Goal: Task Accomplishment & Management: Use online tool/utility

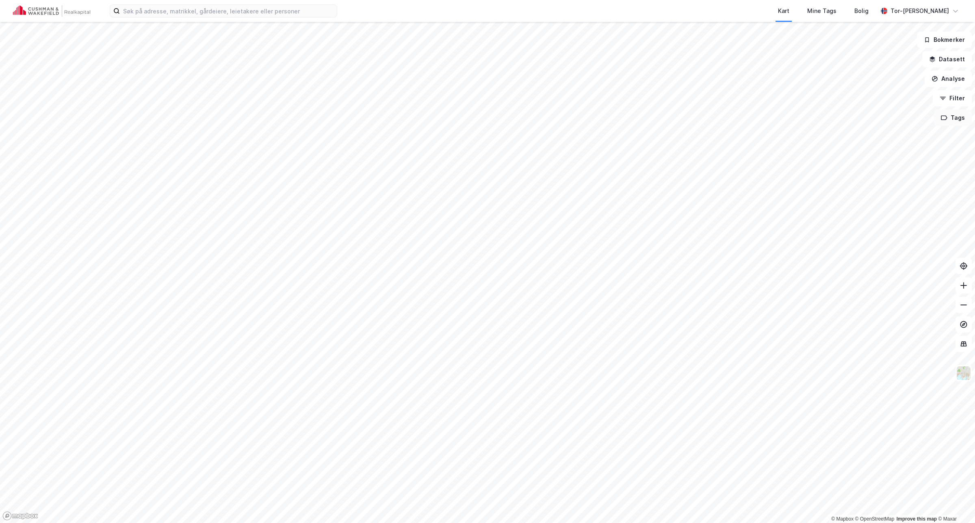
click at [949, 118] on button "Tags" at bounding box center [953, 118] width 38 height 16
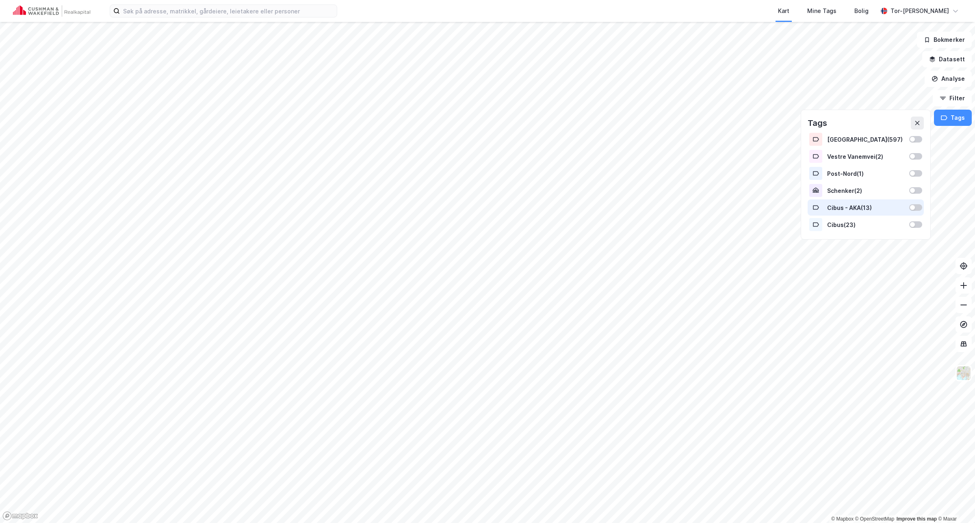
click at [913, 207] on div at bounding box center [912, 207] width 5 height 5
click at [955, 120] on button "Tags" at bounding box center [953, 118] width 38 height 16
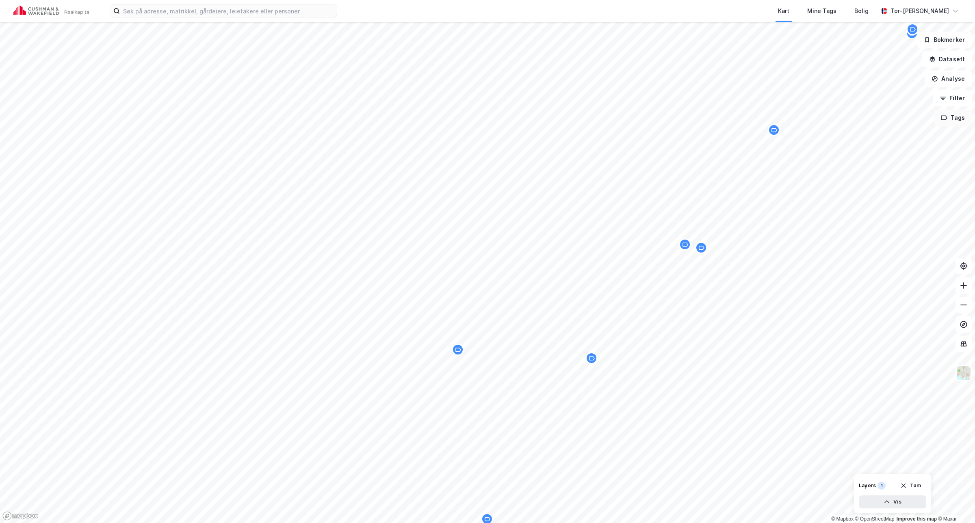
click at [960, 122] on button "Tags" at bounding box center [953, 118] width 38 height 16
click at [952, 114] on button "Tags" at bounding box center [953, 118] width 38 height 16
click at [554, 194] on div "Map marker" at bounding box center [550, 195] width 12 height 12
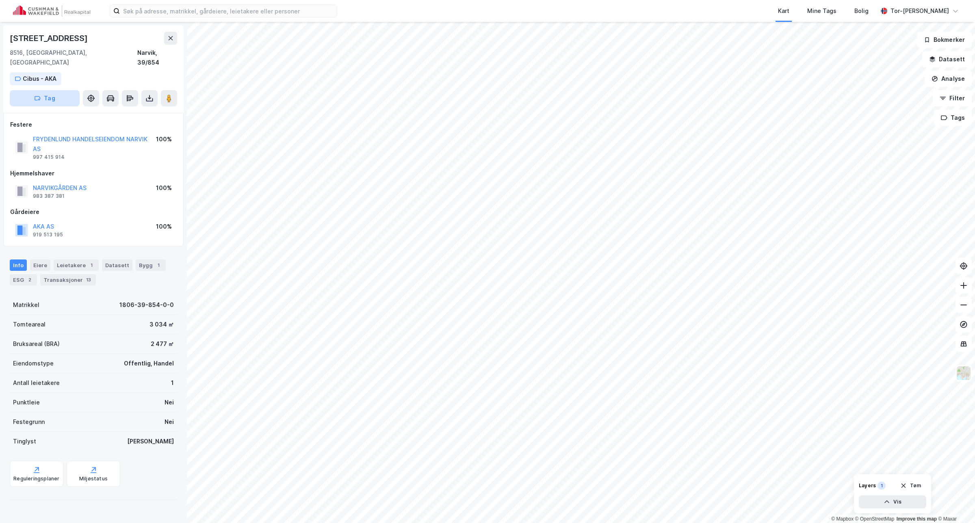
click at [57, 90] on button "Tag" at bounding box center [45, 98] width 70 height 16
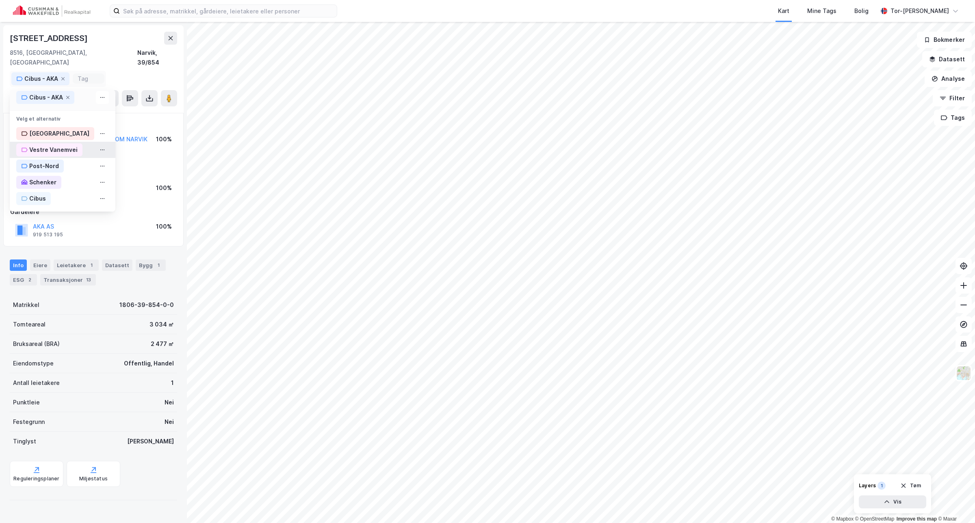
scroll to position [13, 0]
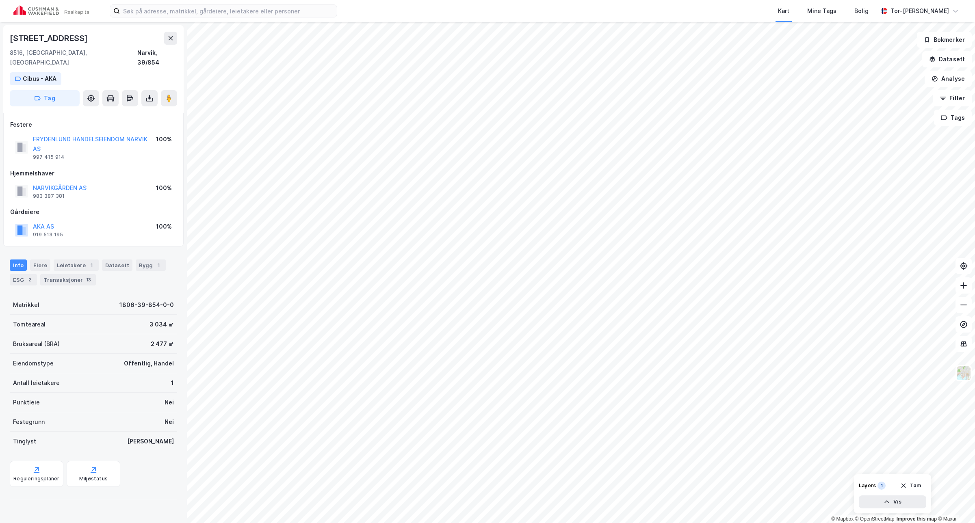
click at [110, 49] on div "8516, [GEOGRAPHIC_DATA], [GEOGRAPHIC_DATA] [GEOGRAPHIC_DATA], 39/854" at bounding box center [93, 57] width 167 height 19
click at [59, 90] on button "Tag" at bounding box center [45, 98] width 70 height 16
type input "Cibus - AKA befaring"
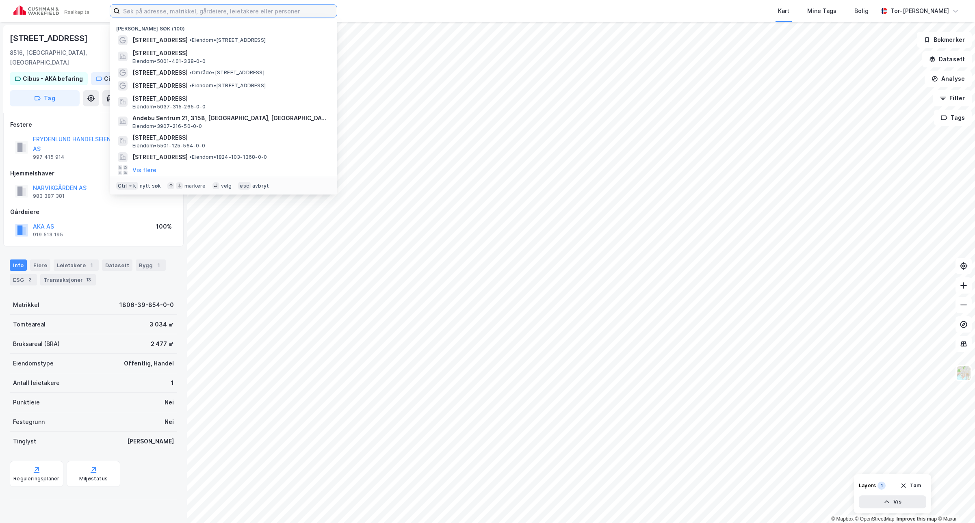
click at [273, 11] on input at bounding box center [228, 11] width 217 height 12
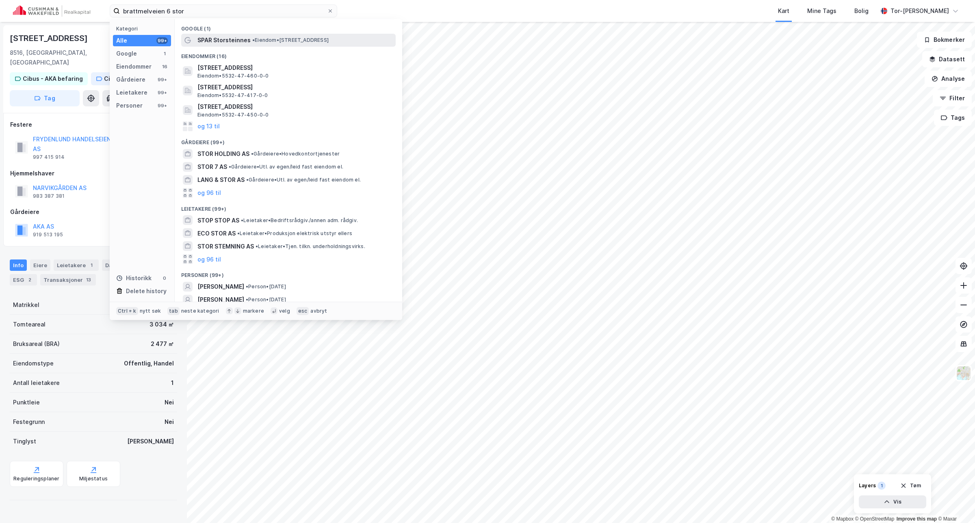
click at [307, 37] on span "• Eiendom • [STREET_ADDRESS]" at bounding box center [290, 40] width 76 height 6
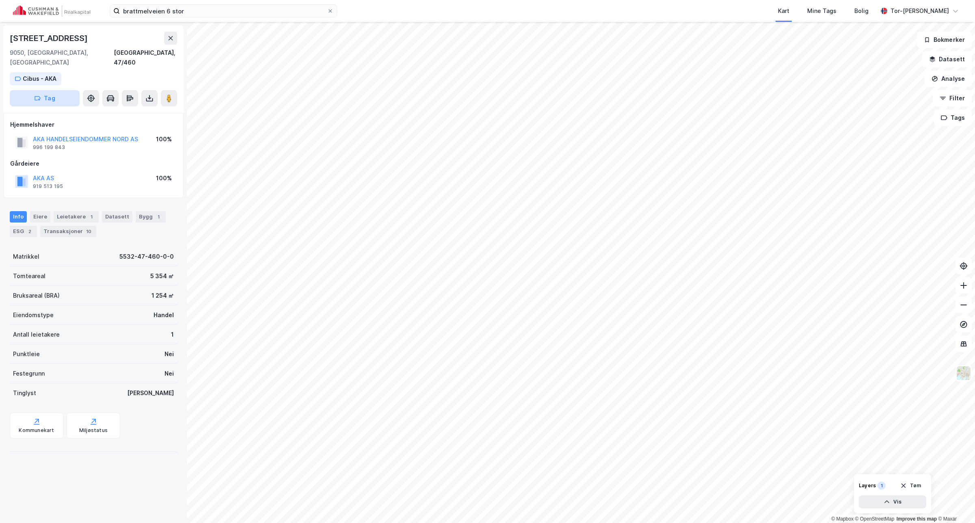
click at [71, 90] on button "Tag" at bounding box center [45, 98] width 70 height 16
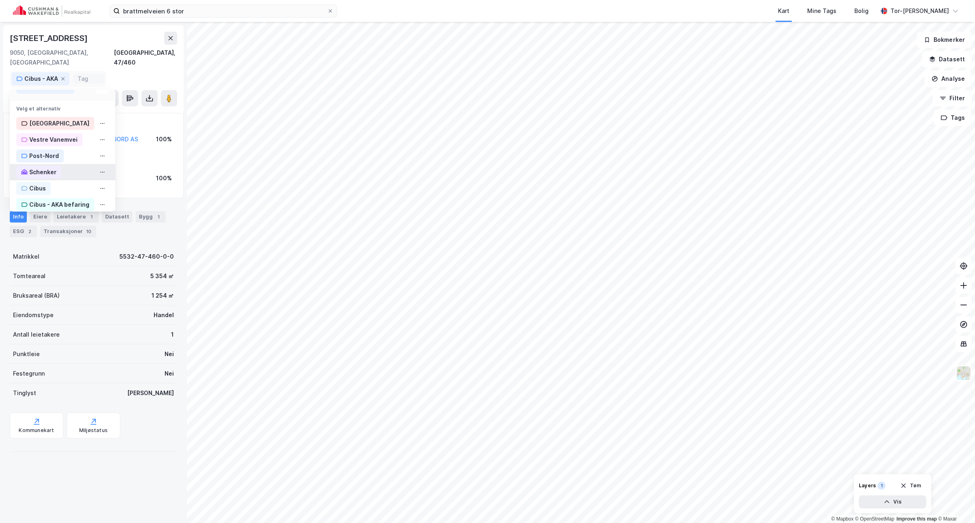
scroll to position [29, 0]
click at [78, 194] on div "Cibus - AKA befaring" at bounding box center [59, 199] width 60 height 10
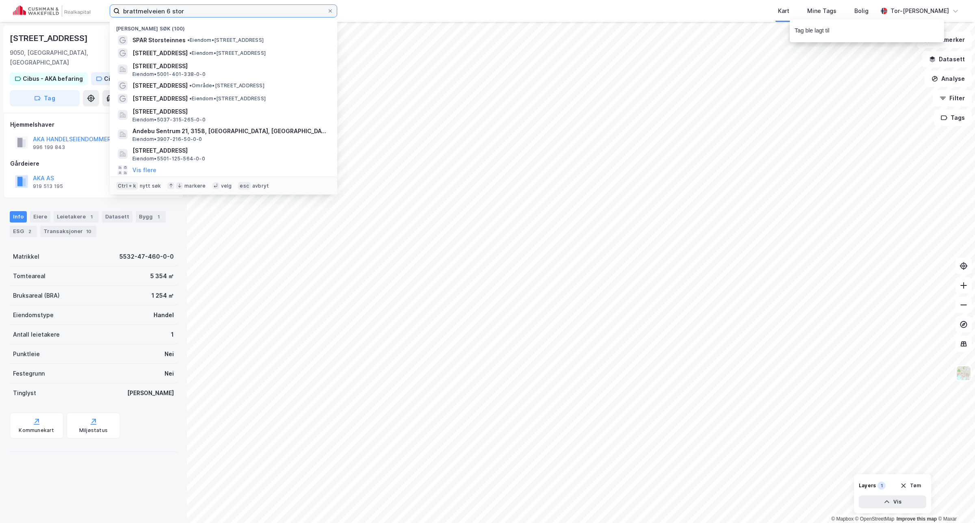
drag, startPoint x: 188, startPoint y: 11, endPoint x: -1, endPoint y: 73, distance: 199.0
click at [0, 73] on html "brattmelveien 6 stor Nylige søk (100) SPAR Storsteinnes • Eiendom • [STREET_ADD…" at bounding box center [487, 261] width 975 height 523
paste input "• [STREET_ADDRESS]"
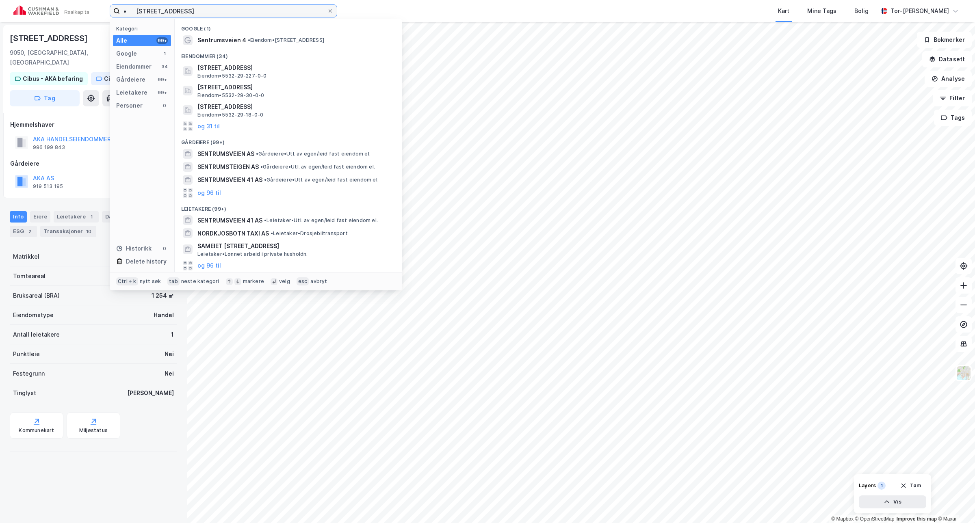
click at [134, 11] on input "• [STREET_ADDRESS]" at bounding box center [223, 11] width 207 height 12
click at [255, 70] on span "[STREET_ADDRESS]" at bounding box center [294, 68] width 195 height 10
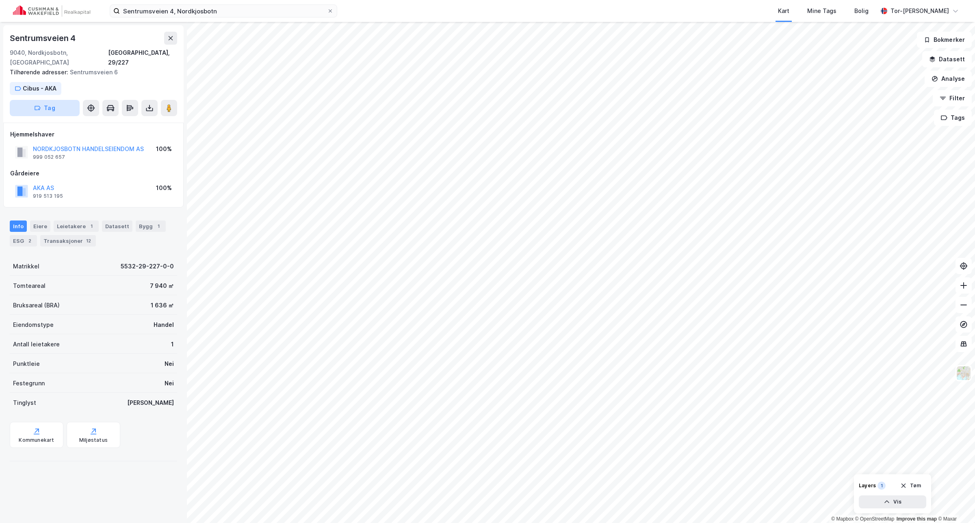
click at [70, 100] on button "Tag" at bounding box center [45, 108] width 70 height 16
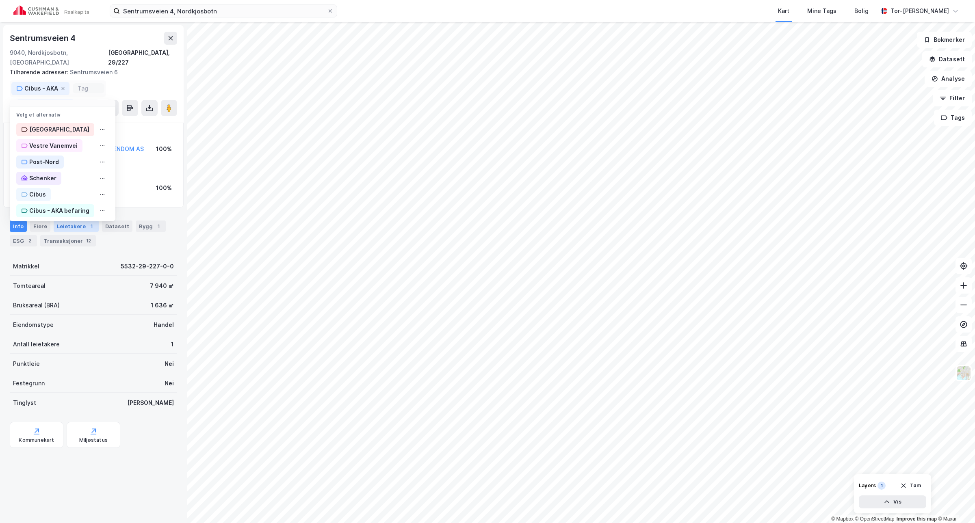
scroll to position [29, 0]
click at [70, 204] on div "Cibus - AKA befaring" at bounding box center [59, 209] width 60 height 10
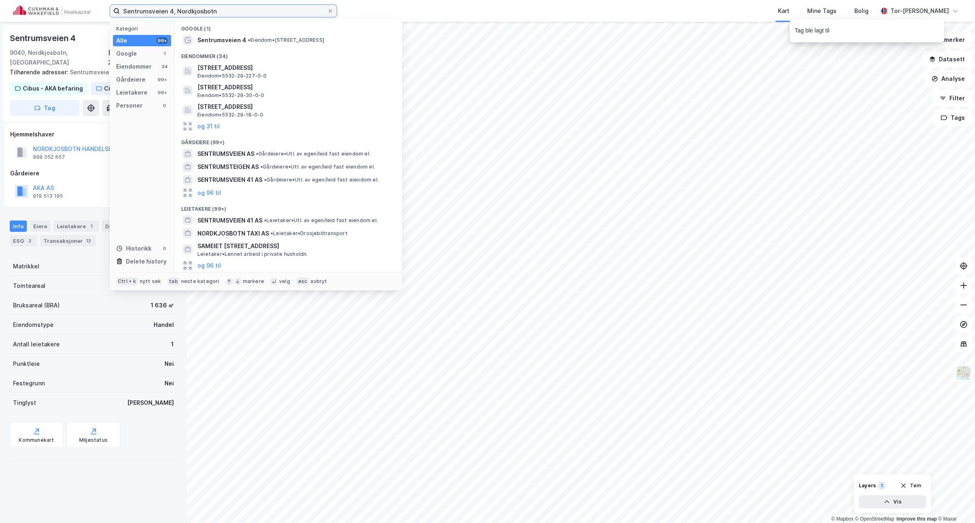
click at [218, 6] on input "Sentrumsveien 4, Nordkjosbotn" at bounding box center [223, 11] width 207 height 12
drag, startPoint x: 238, startPoint y: 13, endPoint x: 95, endPoint y: 10, distance: 143.0
click at [95, 10] on div "Sentrumsveien 4, Nordkjosbotn Kategori Alle 99+ Google 1 Eiendommer 34 Gårdeier…" at bounding box center [487, 11] width 975 height 22
paste input "• Minkveien 2, [GEOGRAPHIC_DATA]"
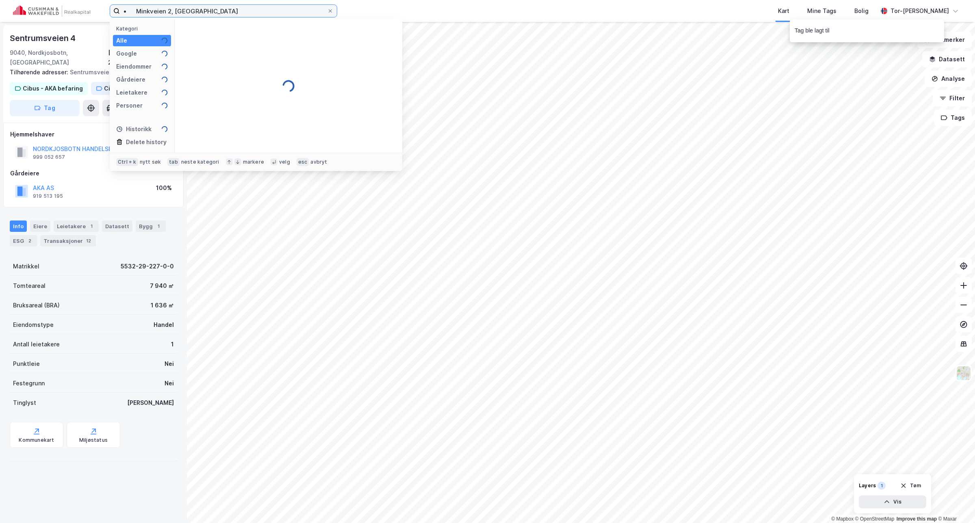
click at [135, 8] on input "• Minkveien 2, [GEOGRAPHIC_DATA]" at bounding box center [223, 11] width 207 height 12
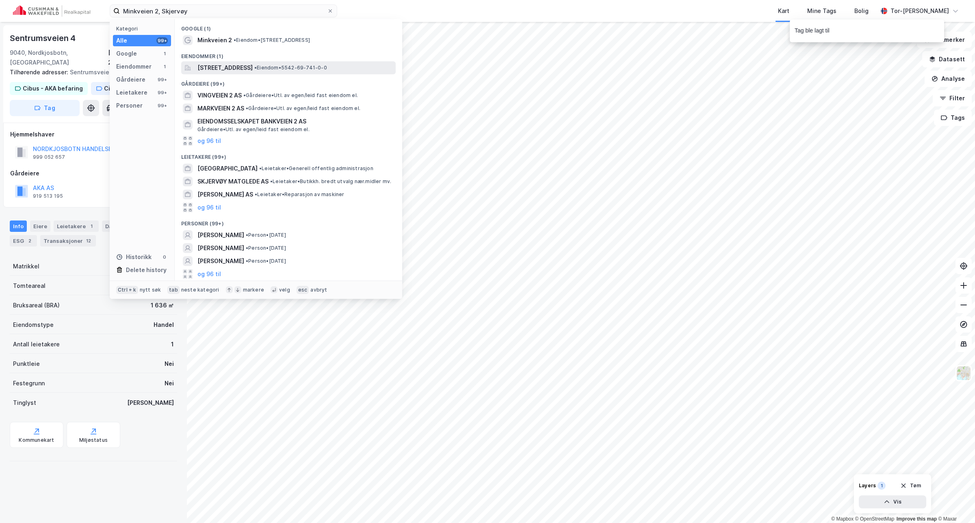
click at [228, 67] on span "[STREET_ADDRESS]" at bounding box center [224, 68] width 55 height 10
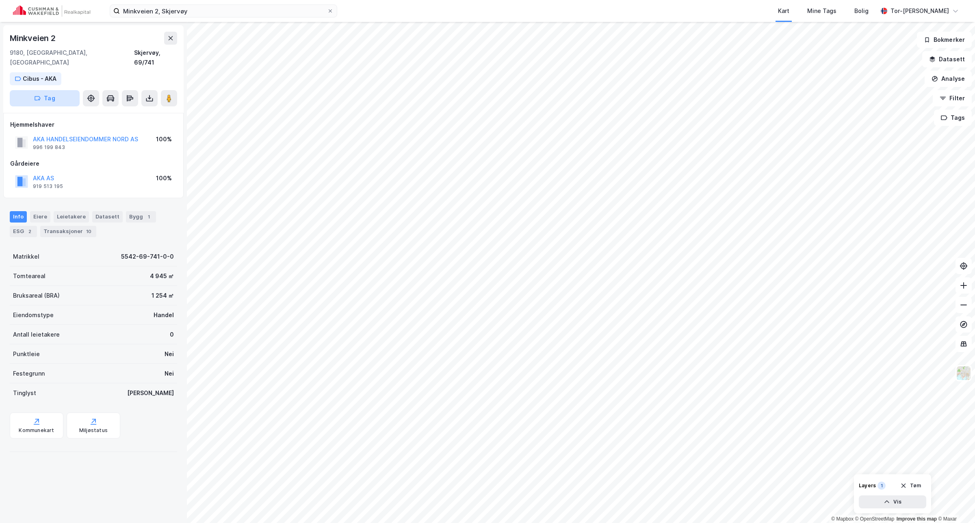
click at [64, 90] on button "Tag" at bounding box center [45, 98] width 70 height 16
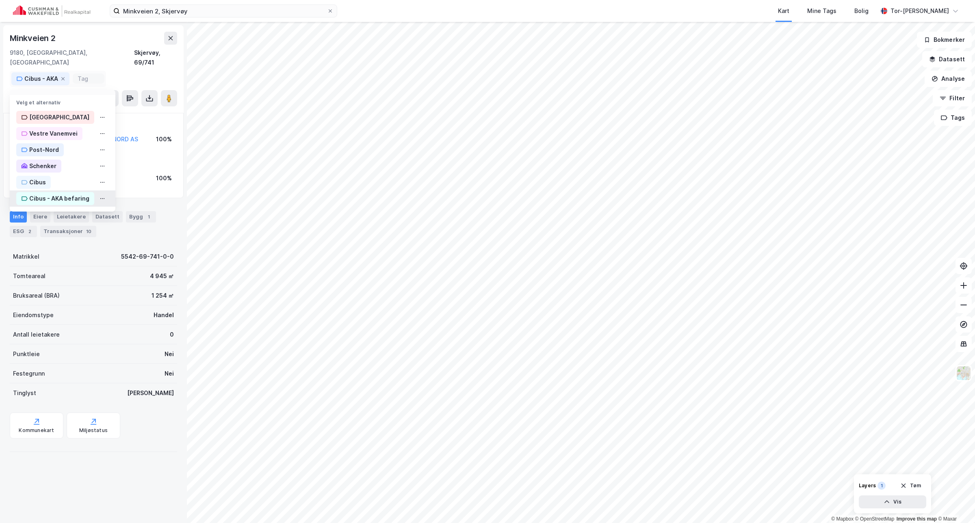
click at [74, 194] on div "Cibus - AKA befaring" at bounding box center [59, 199] width 60 height 10
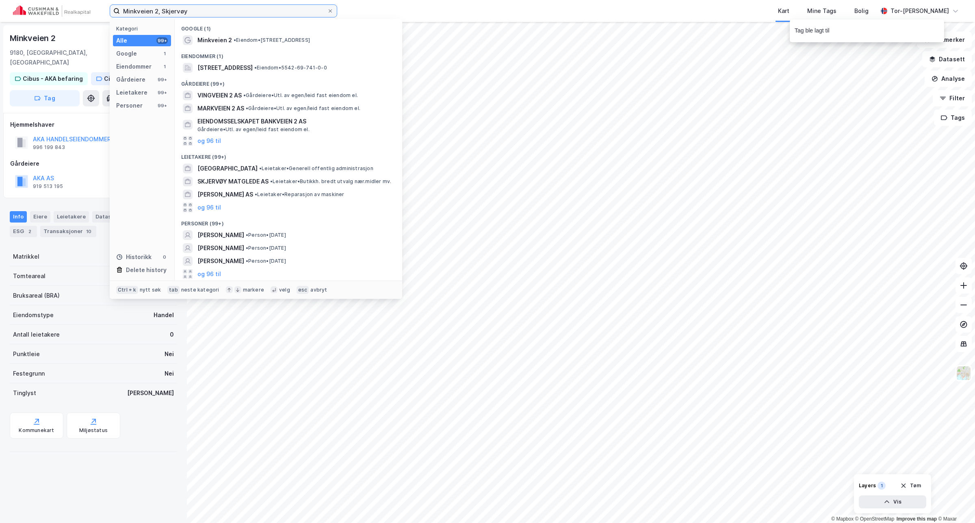
drag, startPoint x: 202, startPoint y: 11, endPoint x: 25, endPoint y: 7, distance: 176.8
click at [26, 7] on div "Minkveien 2, Skjervøy Kategori Alle 99+ Google 1 Eiendommer 1 Gårdeiere 99+ Lei…" at bounding box center [487, 11] width 975 height 22
paste input "• Storsvingen 4, Hammerfest"
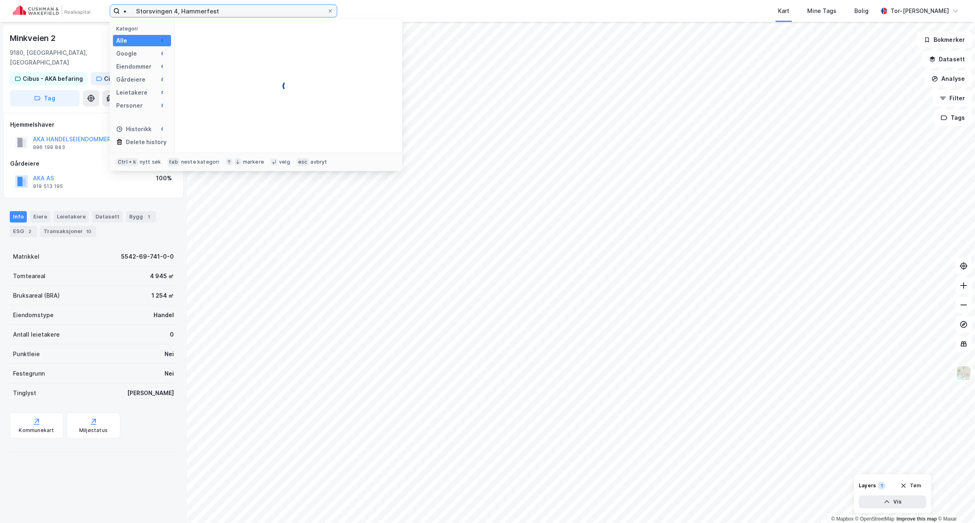
click at [130, 8] on input "• Storsvingen 4, Hammerfest" at bounding box center [223, 11] width 207 height 12
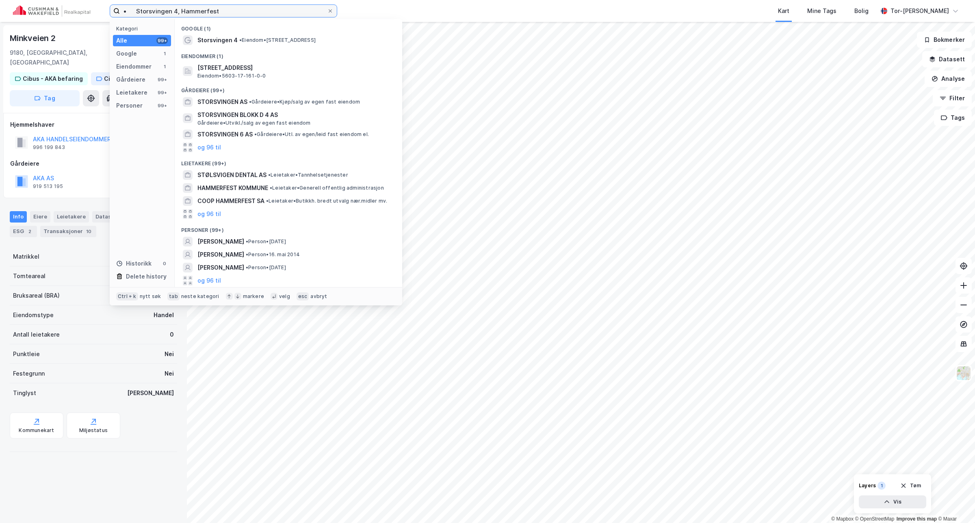
click at [137, 11] on input "• Storsvingen 4, Hammerfest" at bounding box center [223, 11] width 207 height 12
click at [226, 73] on span "Eiendom • 5603-17-161-0-0" at bounding box center [231, 76] width 69 height 6
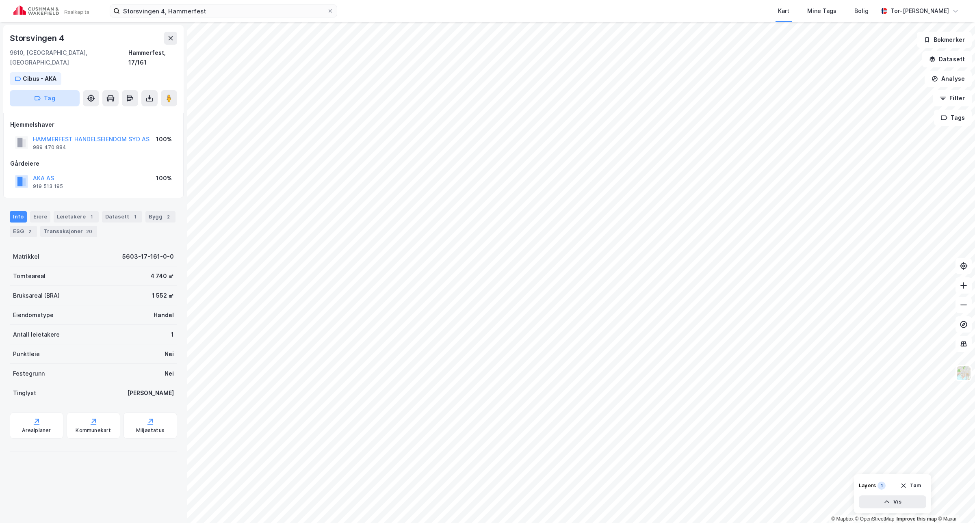
click at [68, 90] on button "Tag" at bounding box center [45, 98] width 70 height 16
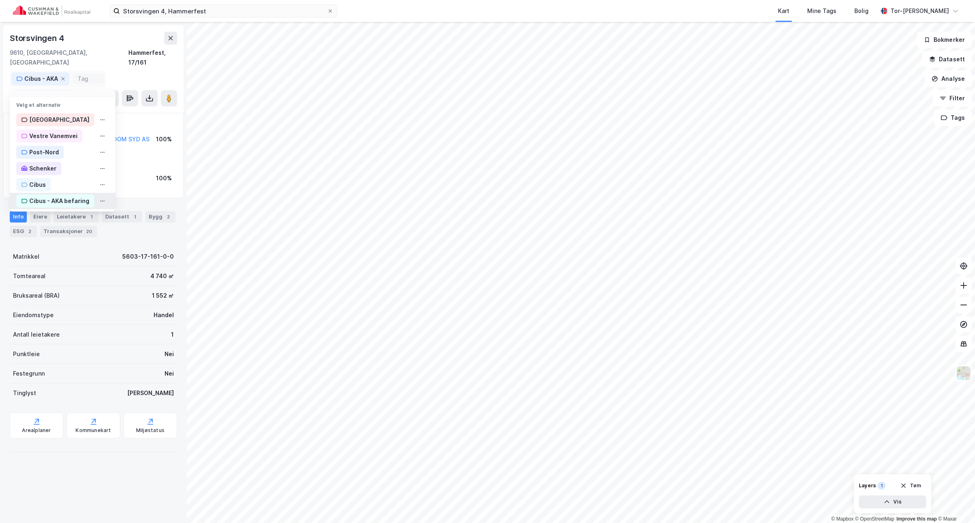
scroll to position [29, 0]
click at [69, 194] on div "Cibus - AKA befaring" at bounding box center [59, 199] width 60 height 10
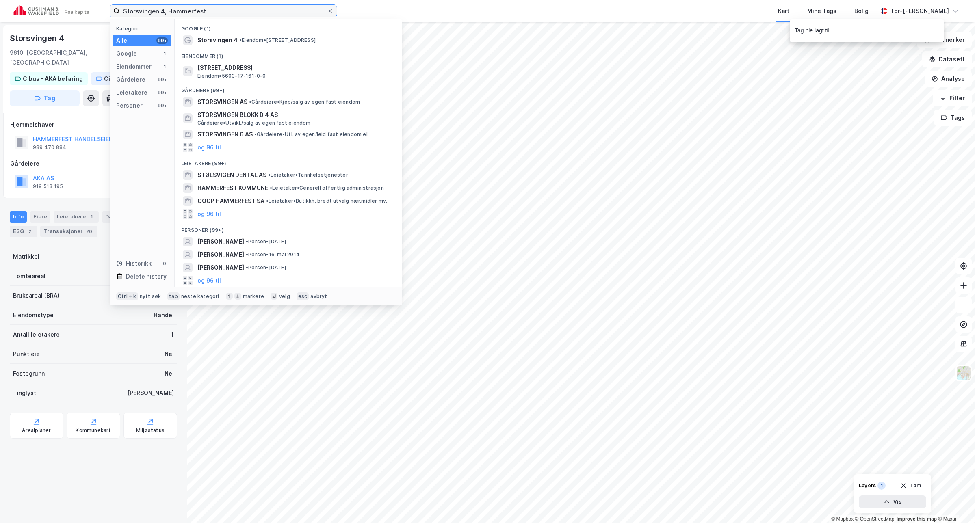
drag, startPoint x: 210, startPoint y: 9, endPoint x: 22, endPoint y: -1, distance: 188.4
click at [22, 0] on html "Storsvingen 4, Hammerfest Kategori Alle 99+ Google 1 Eiendommer 1 Gårdeiere 99+…" at bounding box center [487, 261] width 975 height 523
paste input "• [STREET_ADDRESS]"
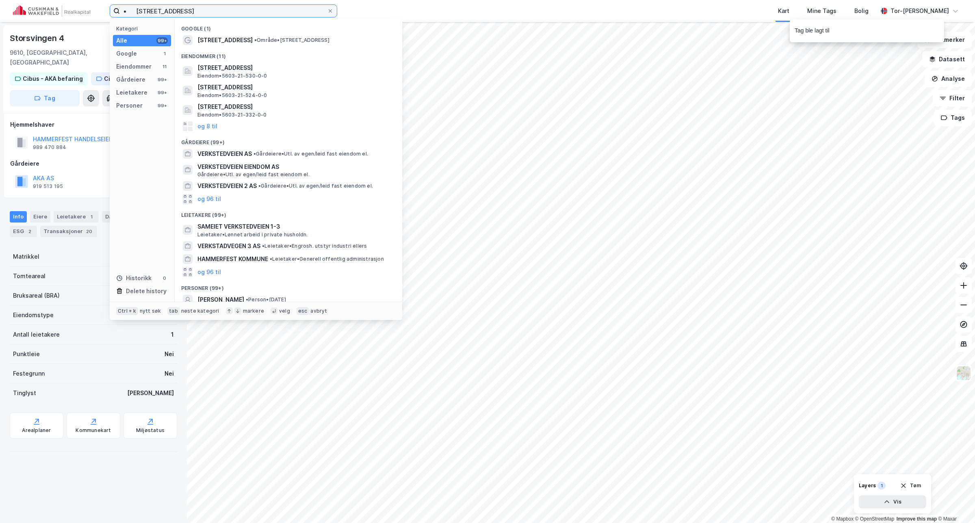
click at [137, 10] on input "• [STREET_ADDRESS]" at bounding box center [223, 11] width 207 height 12
type input "[STREET_ADDRESS]"
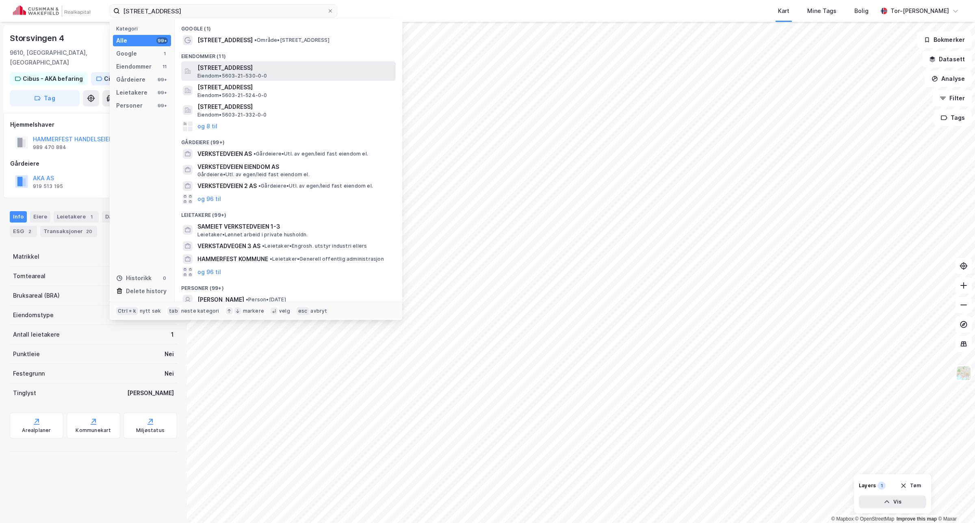
click at [228, 63] on span "[STREET_ADDRESS]" at bounding box center [294, 68] width 195 height 10
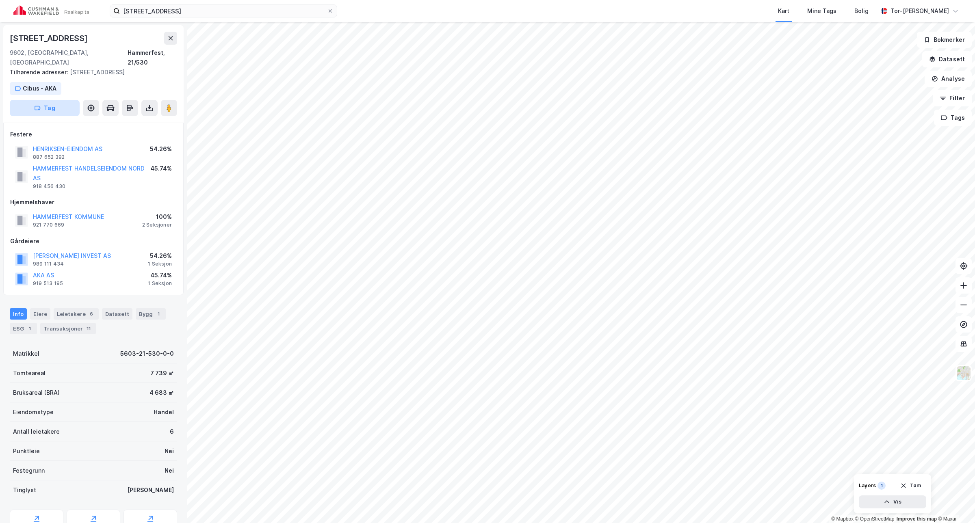
click at [61, 100] on button "Tag" at bounding box center [45, 108] width 70 height 16
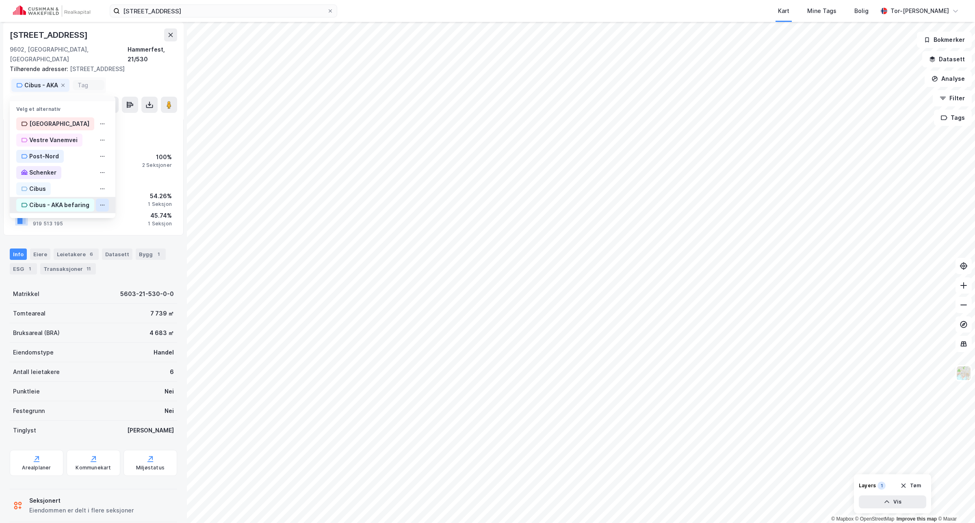
scroll to position [62, 0]
click at [87, 200] on div "Cibus - AKA befaring" at bounding box center [59, 205] width 60 height 10
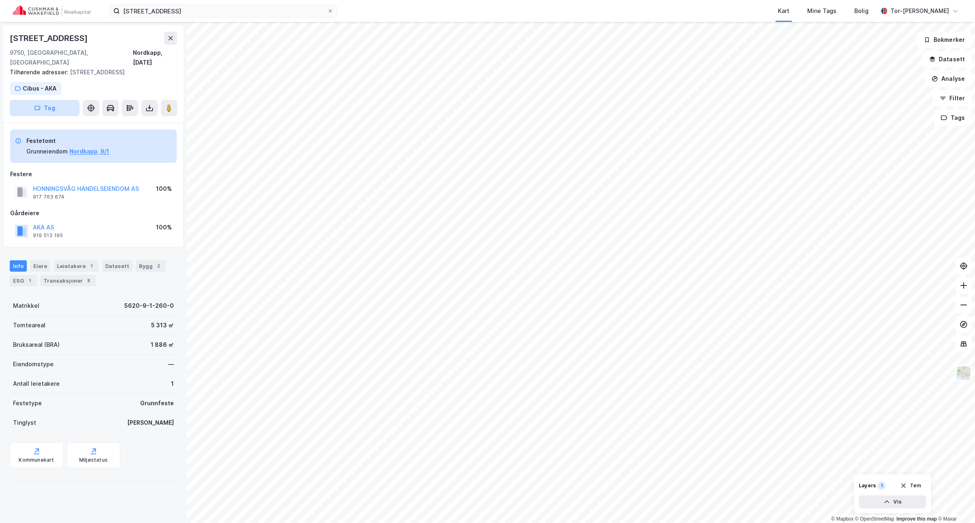
click at [69, 100] on button "Tag" at bounding box center [45, 108] width 70 height 16
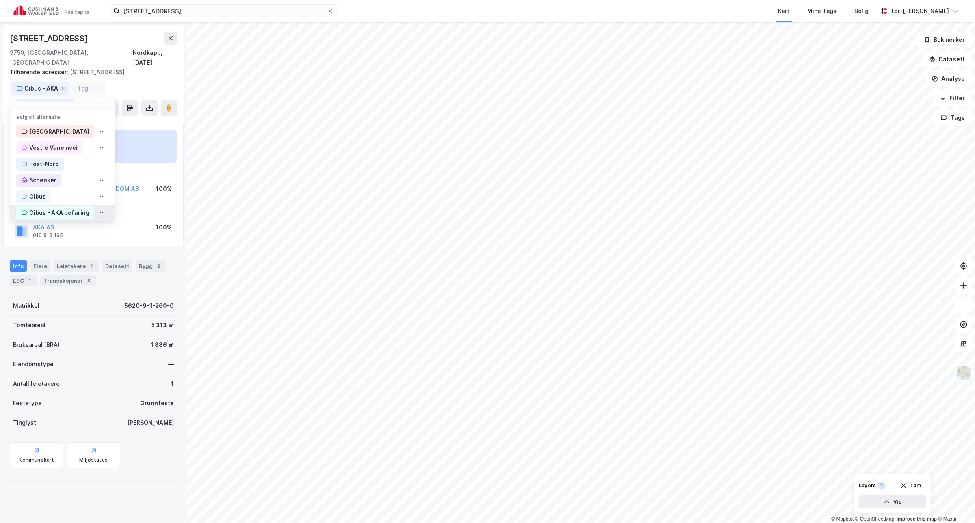
scroll to position [29, 0]
click at [92, 85] on input at bounding box center [89, 88] width 22 height 7
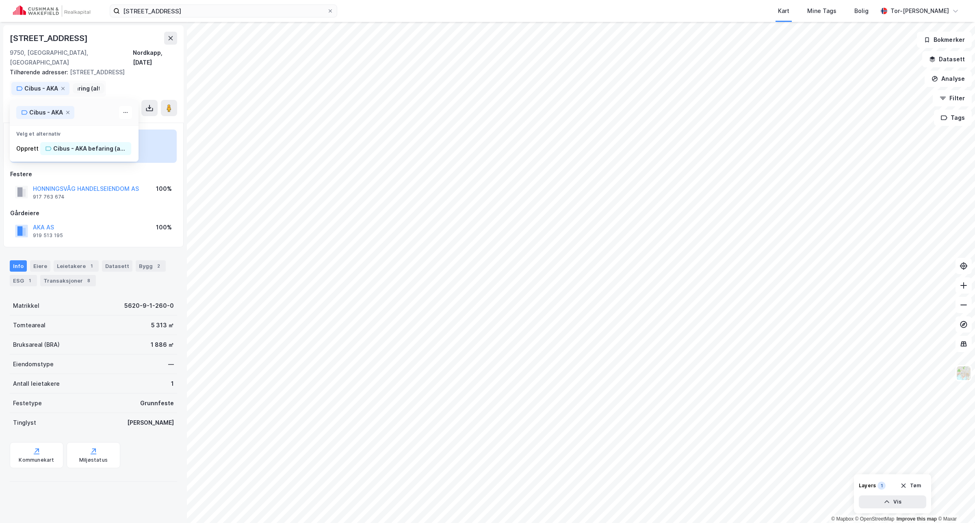
scroll to position [0, 50]
type input "Cibus - AKA befaring (alt.)"
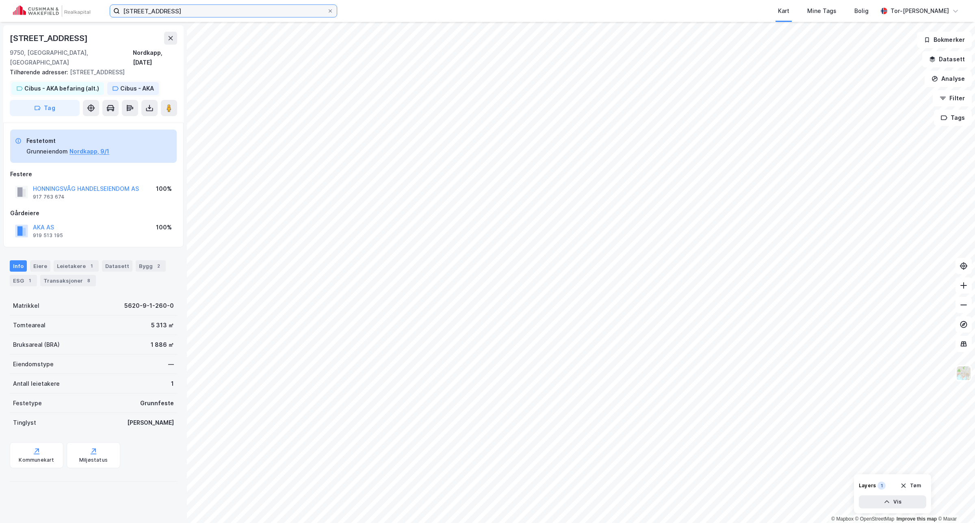
click at [192, 13] on input "[STREET_ADDRESS]" at bounding box center [223, 11] width 207 height 12
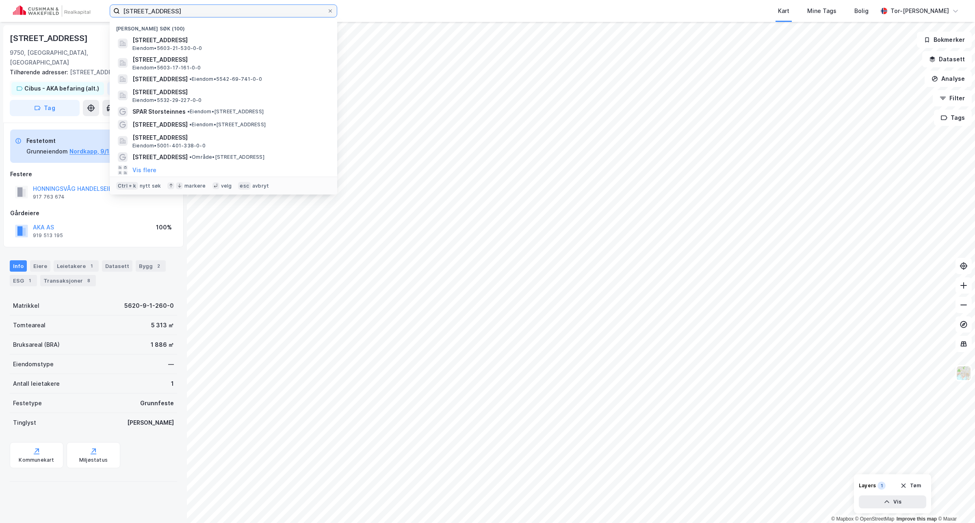
click at [194, 12] on input "[STREET_ADDRESS]" at bounding box center [223, 11] width 207 height 12
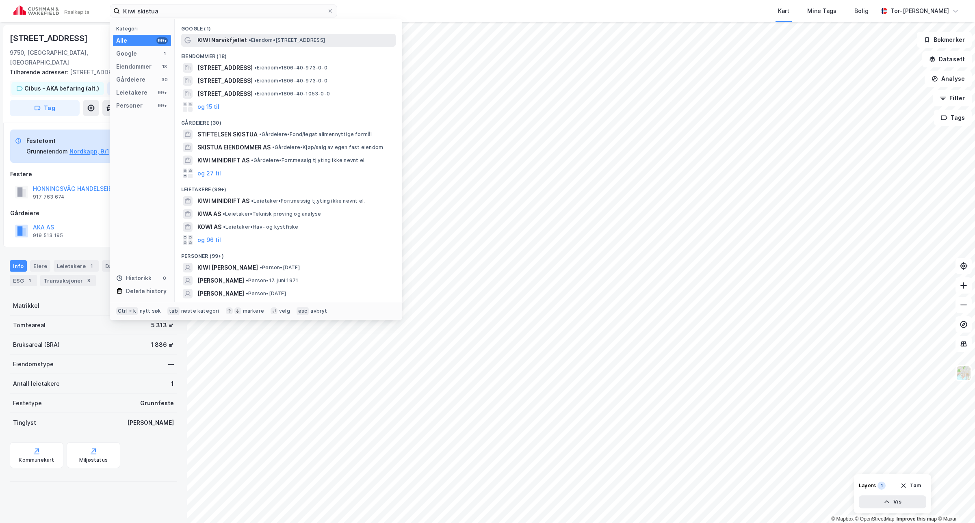
click at [292, 41] on span "• Eiendom • [STREET_ADDRESS]" at bounding box center [287, 40] width 76 height 6
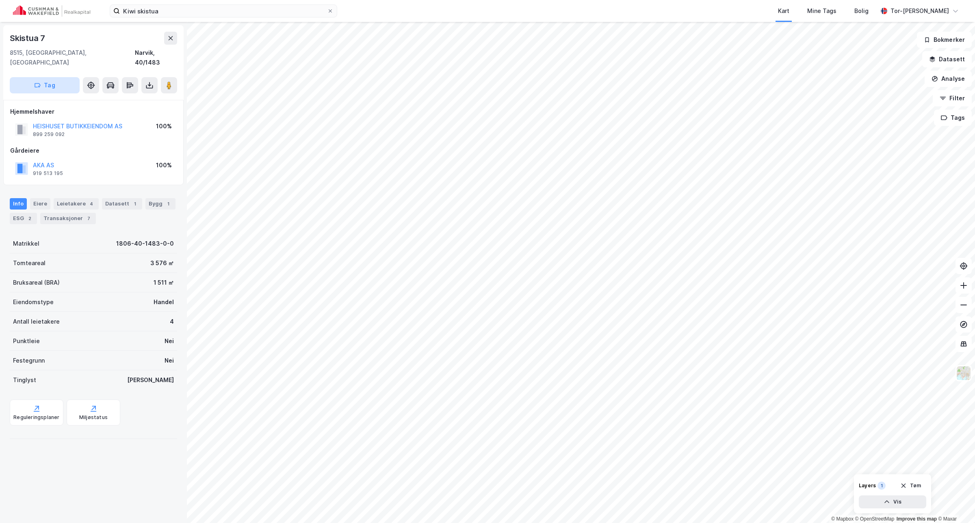
click at [65, 77] on button "Tag" at bounding box center [45, 85] width 70 height 16
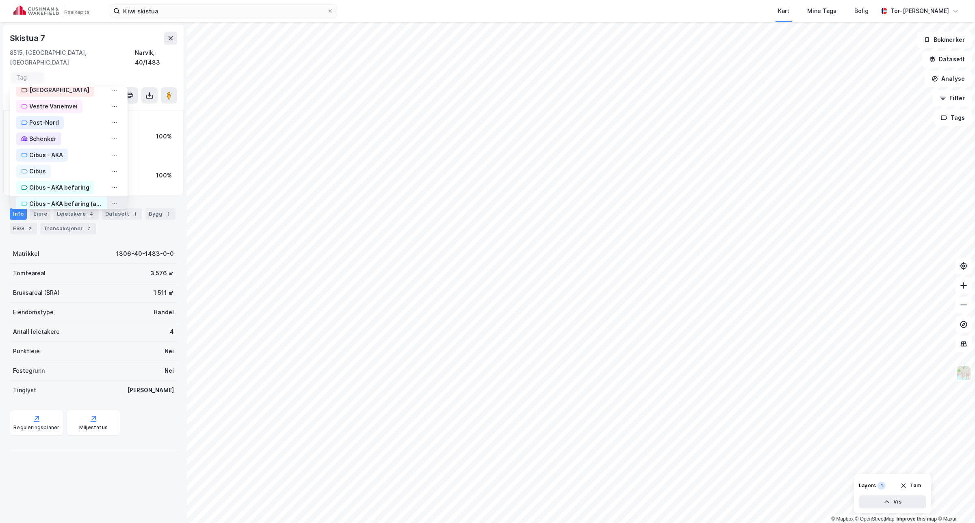
scroll to position [35, 0]
click at [81, 191] on div "Cibus - AKA befaring (alt.)" at bounding box center [65, 196] width 73 height 10
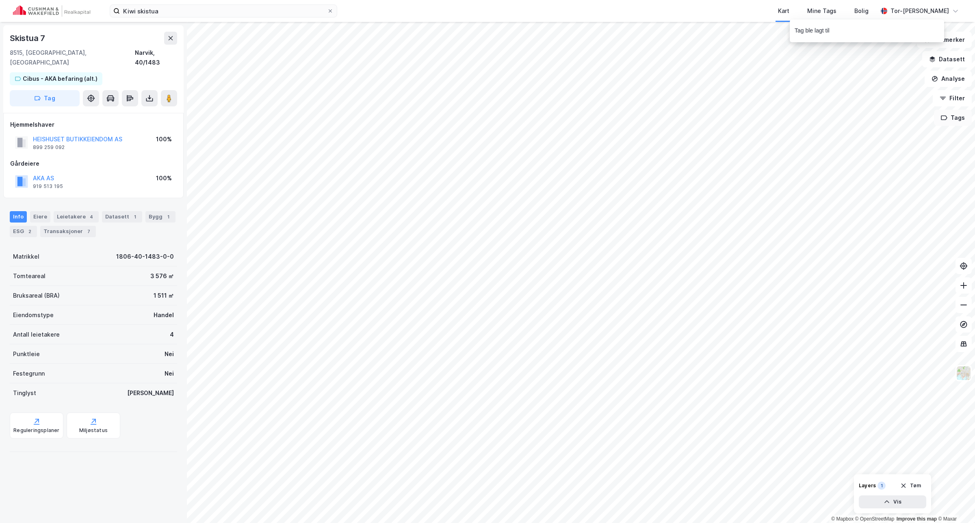
click at [953, 119] on button "Tags" at bounding box center [953, 118] width 38 height 16
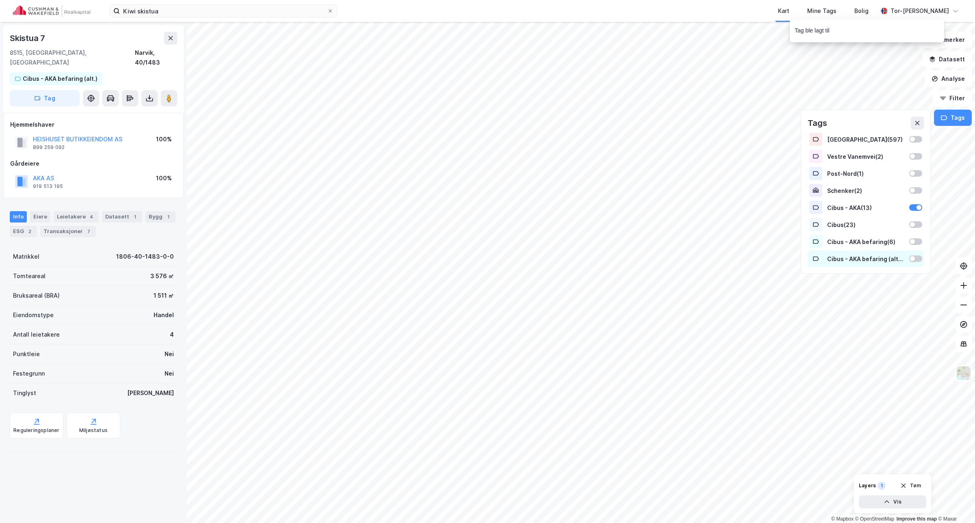
click at [838, 258] on div "Cibus - AKA befaring (alt.) ( 2 )" at bounding box center [865, 259] width 77 height 7
click at [815, 257] on icon at bounding box center [815, 259] width 6 height 6
click at [815, 257] on icon at bounding box center [816, 259] width 6 height 4
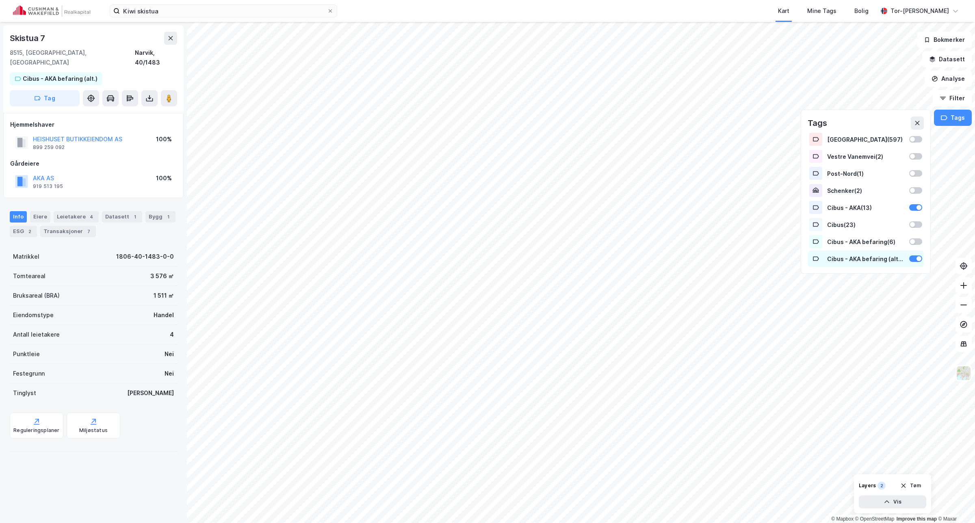
click at [814, 257] on icon at bounding box center [816, 259] width 6 height 4
click at [815, 242] on icon at bounding box center [815, 241] width 6 height 6
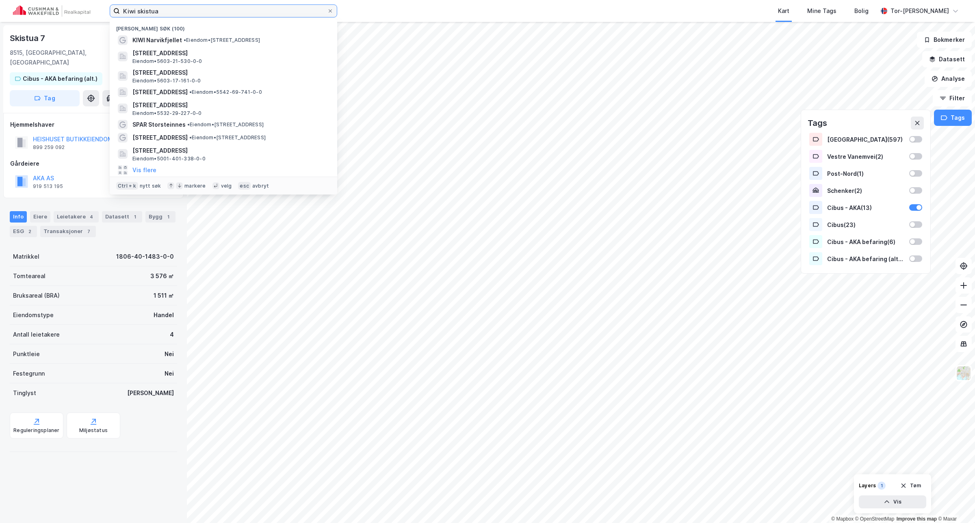
click at [165, 5] on input "Kiwi skistua" at bounding box center [223, 11] width 207 height 12
click at [135, 8] on input "Kiwi skistua" at bounding box center [223, 11] width 207 height 12
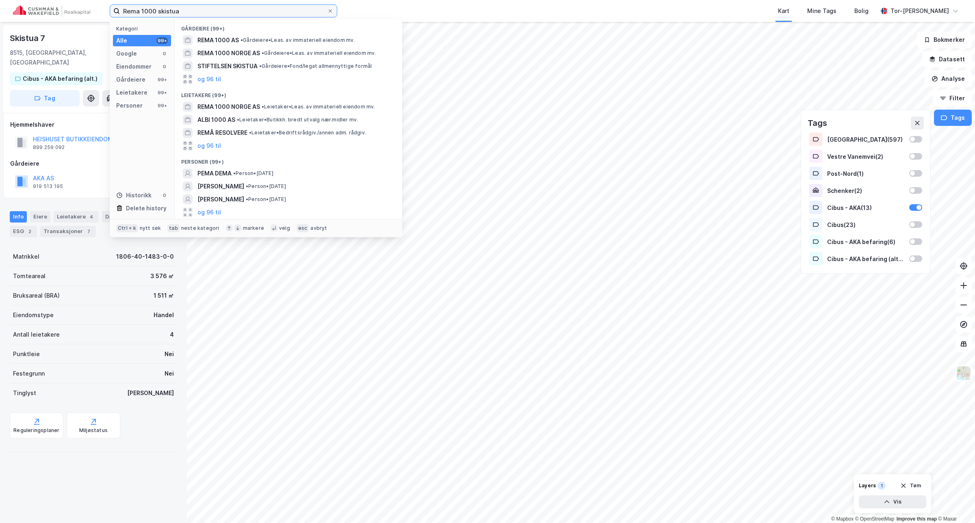
click at [189, 11] on input "Rema 1000 skistua" at bounding box center [223, 11] width 207 height 12
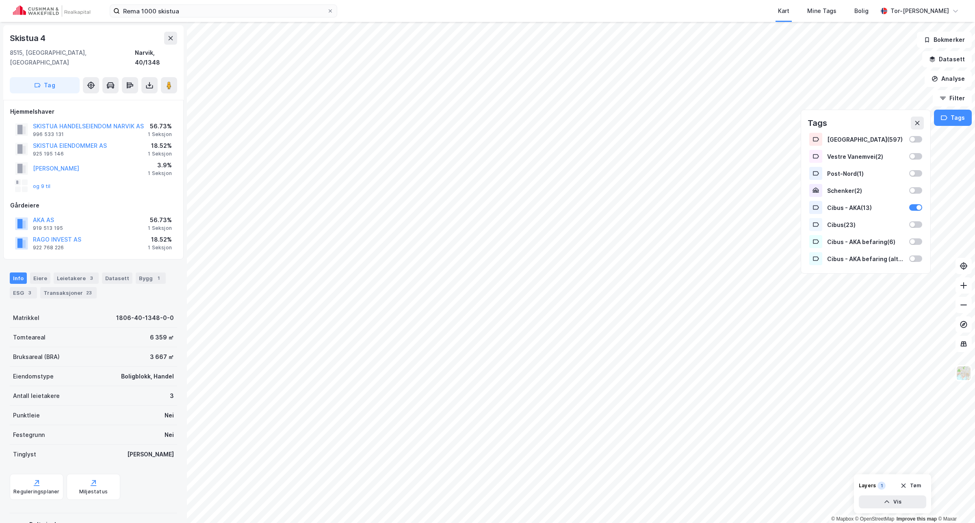
scroll to position [59, 0]
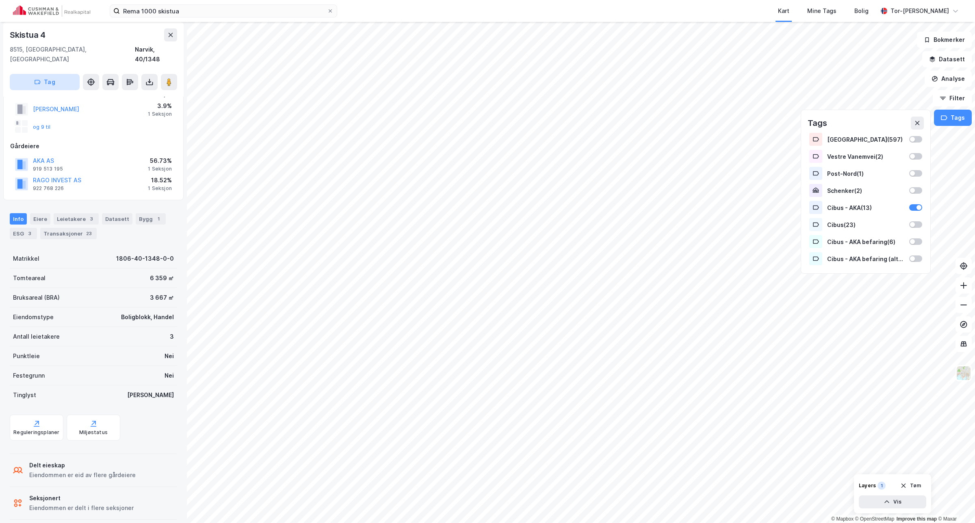
click at [60, 75] on button "Tag" at bounding box center [45, 82] width 70 height 16
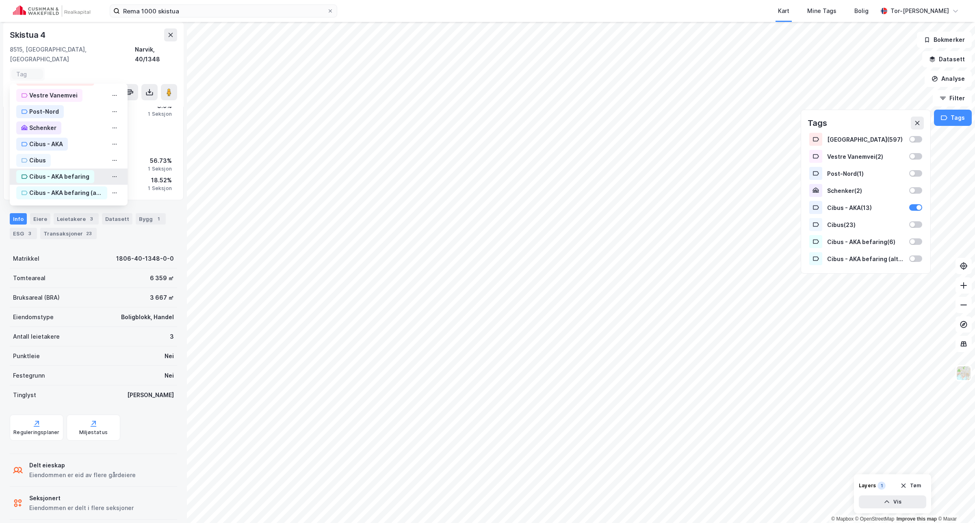
scroll to position [35, 0]
click at [71, 188] on div "Cibus - AKA befaring (alt.)" at bounding box center [65, 193] width 73 height 10
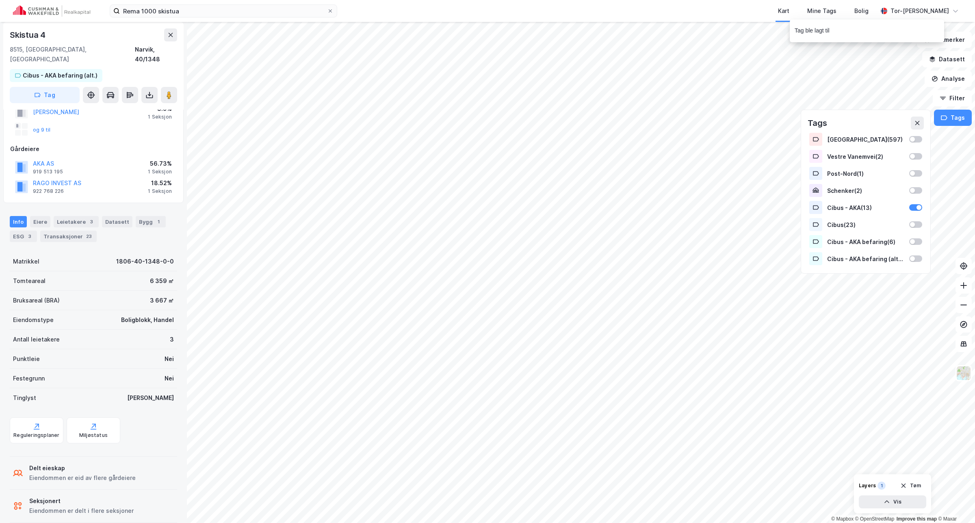
scroll to position [72, 0]
click at [170, 38] on icon at bounding box center [170, 35] width 6 height 6
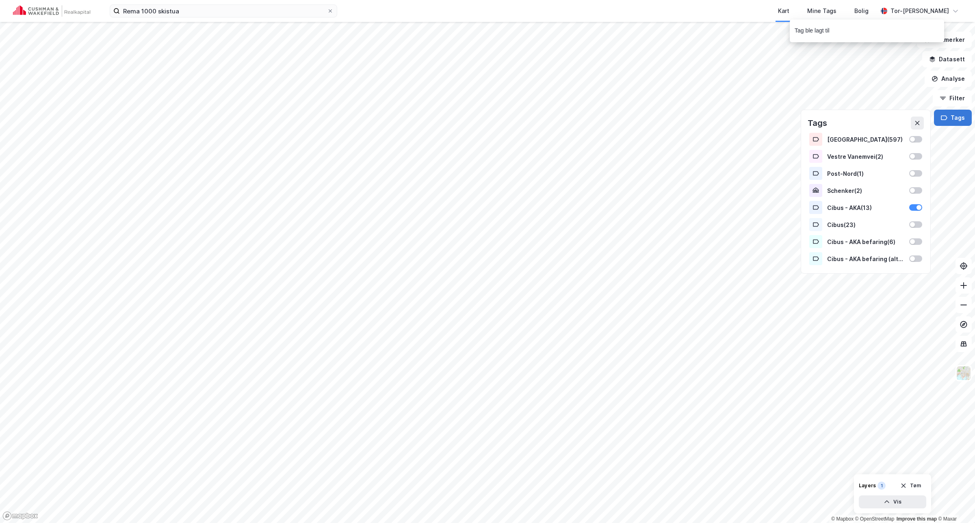
click at [953, 122] on button "Tags" at bounding box center [953, 118] width 38 height 16
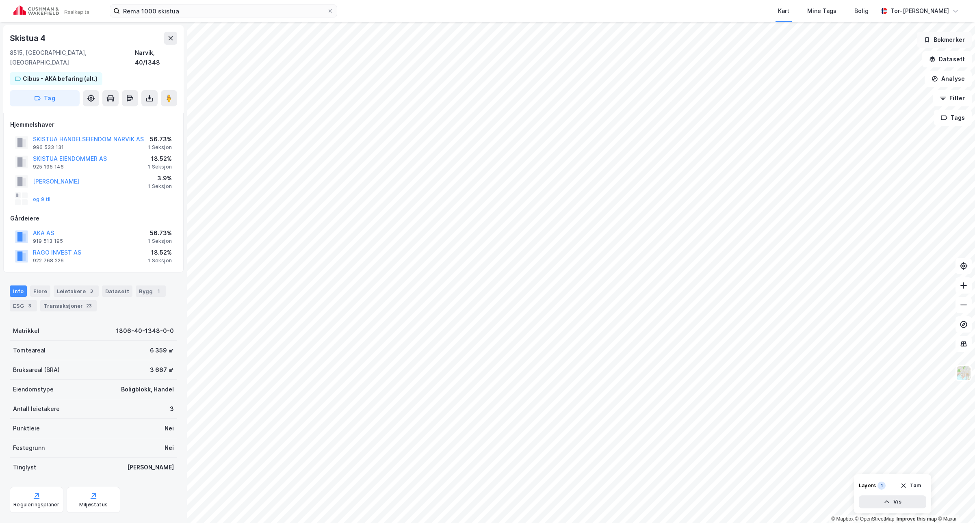
scroll to position [72, 0]
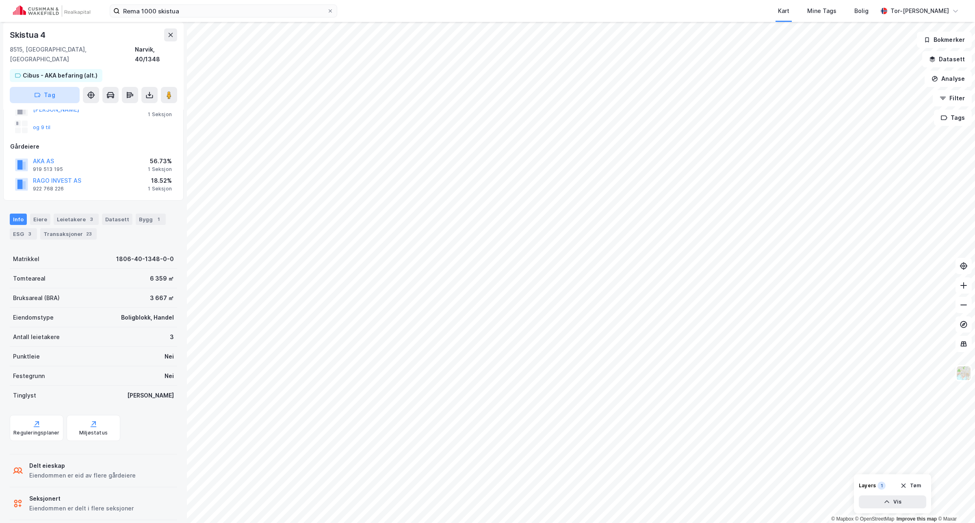
click at [53, 88] on button "Tag" at bounding box center [45, 95] width 70 height 16
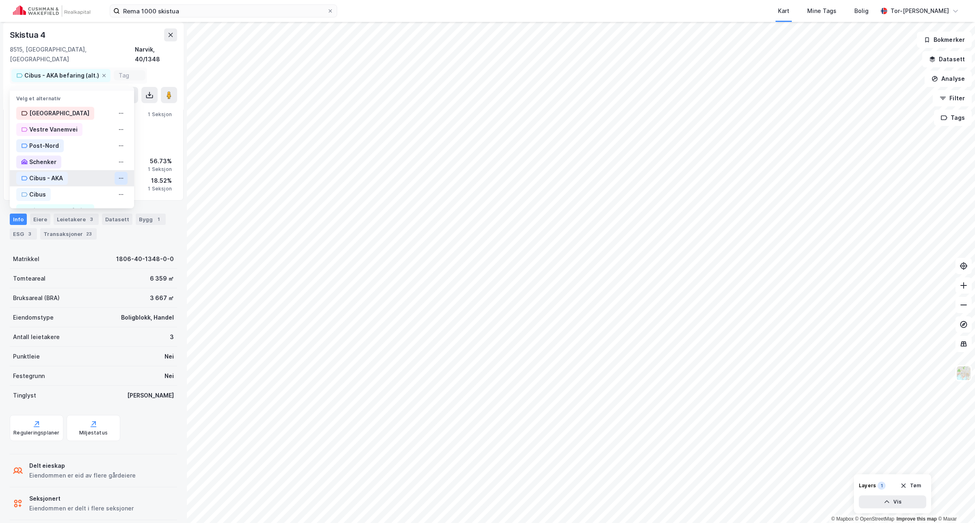
scroll to position [0, 0]
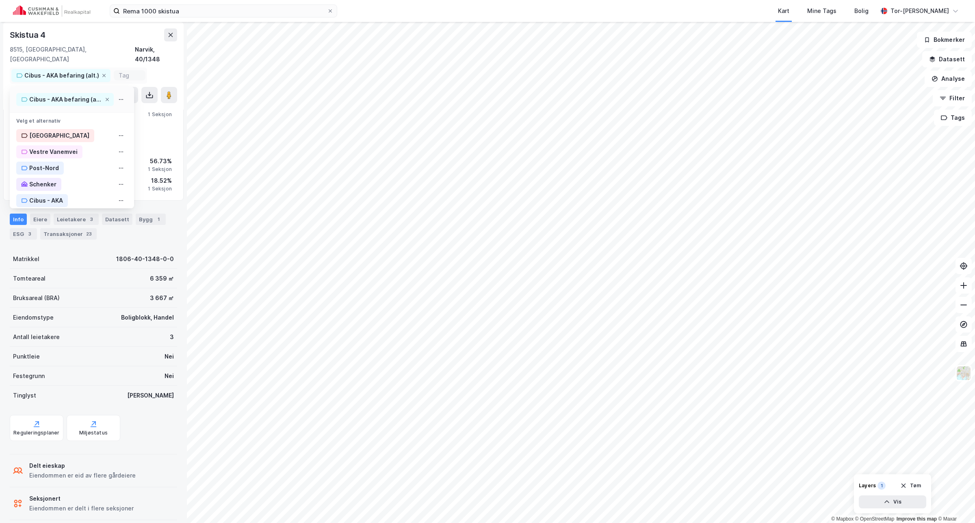
click at [122, 96] on icon at bounding box center [121, 99] width 6 height 6
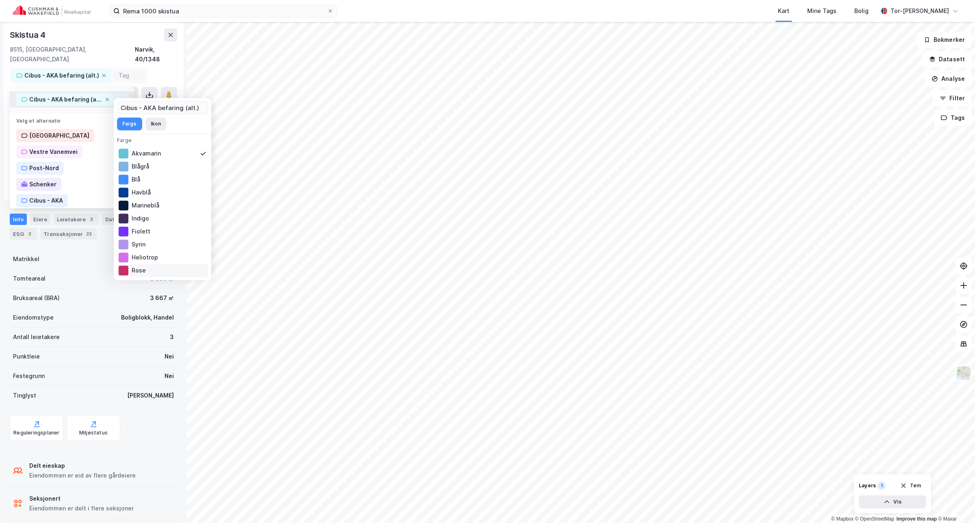
click at [124, 271] on div at bounding box center [124, 271] width 10 height 10
click at [121, 96] on icon at bounding box center [121, 99] width 6 height 6
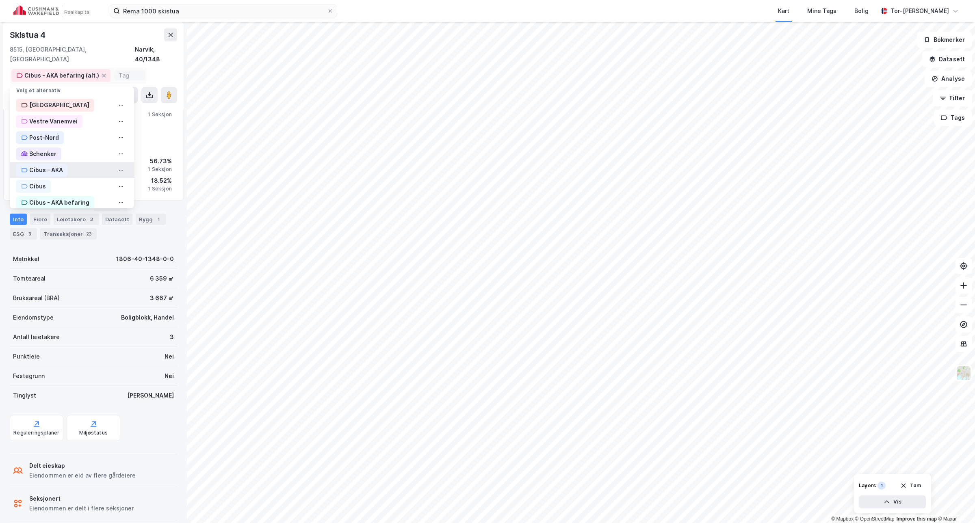
scroll to position [45, 0]
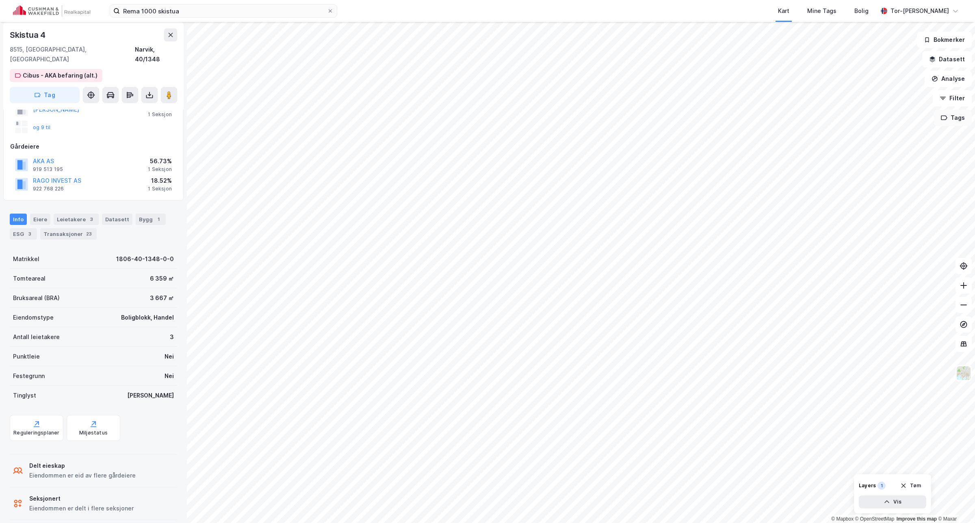
click at [956, 118] on button "Tags" at bounding box center [953, 118] width 38 height 16
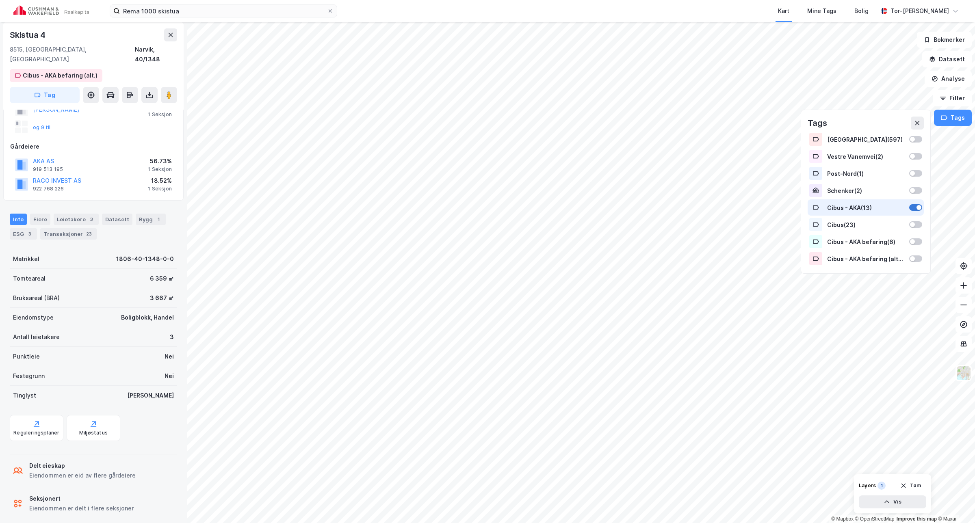
click at [912, 206] on div at bounding box center [915, 207] width 13 height 6
click at [917, 241] on div at bounding box center [915, 241] width 13 height 6
click at [915, 258] on div at bounding box center [912, 258] width 5 height 5
click at [957, 116] on button "Tags" at bounding box center [953, 118] width 38 height 16
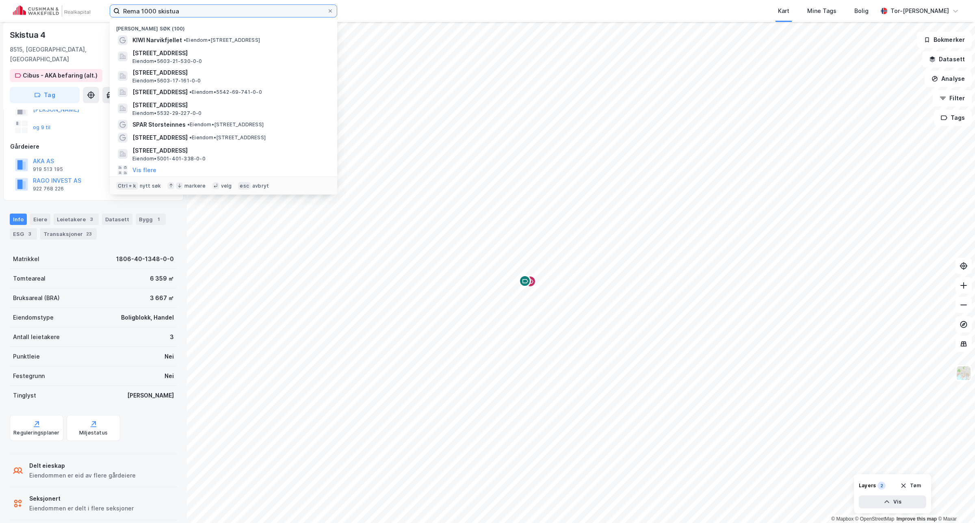
drag, startPoint x: 191, startPoint y: 11, endPoint x: 156, endPoint y: 13, distance: 34.6
click at [156, 13] on input "Rema 1000 skistua" at bounding box center [223, 11] width 207 height 12
type input "Rema 1000 bjerkvik"
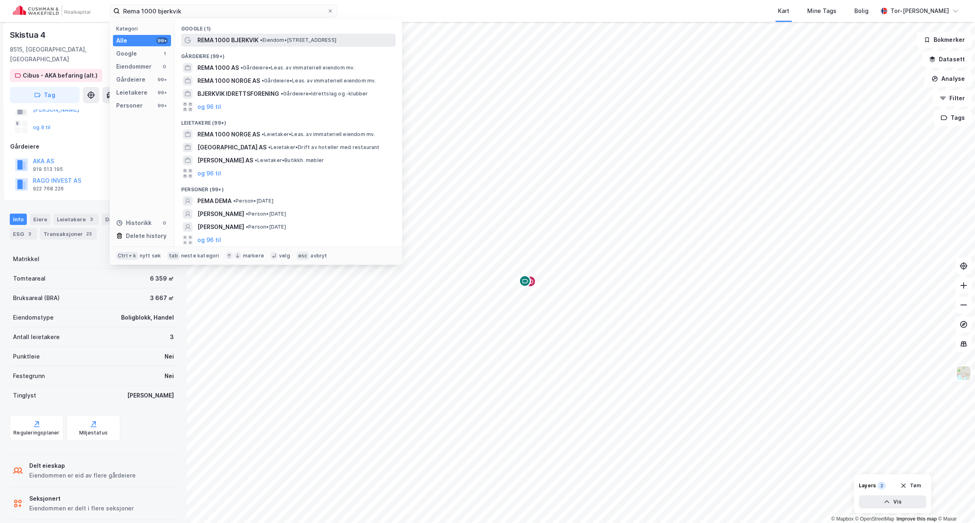
click at [257, 42] on span "REMA 1000 BJERKVIK" at bounding box center [227, 40] width 61 height 10
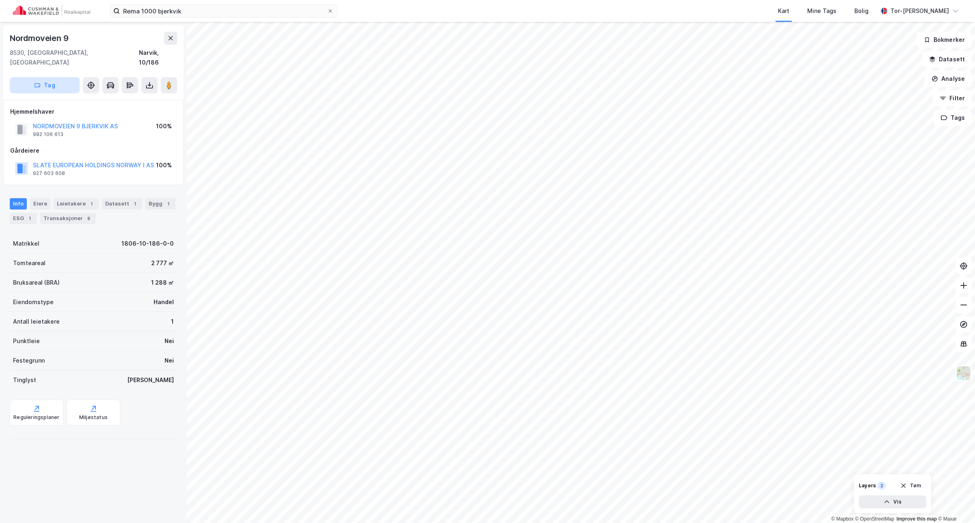
click at [64, 78] on button "Tag" at bounding box center [45, 85] width 70 height 16
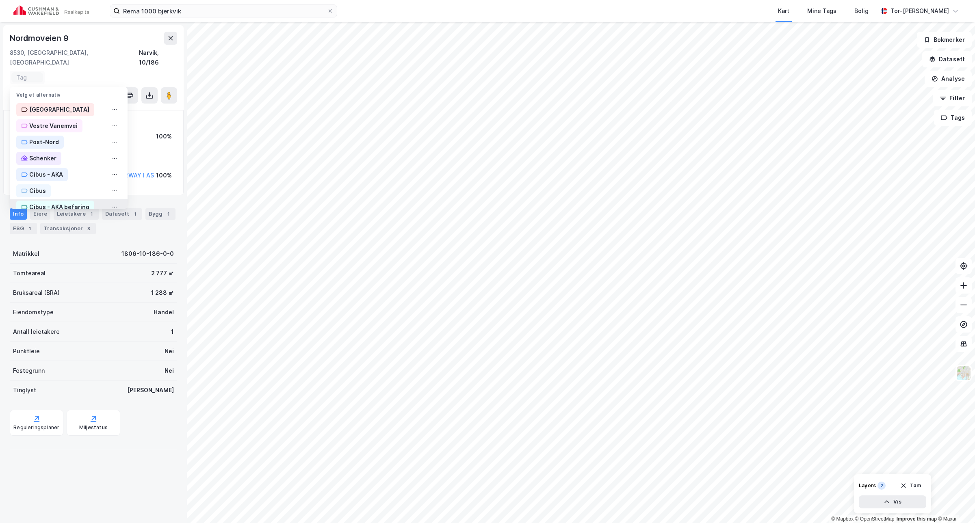
scroll to position [35, 0]
click at [96, 191] on div "Cibus - AKA befaring (alt.)" at bounding box center [65, 196] width 73 height 10
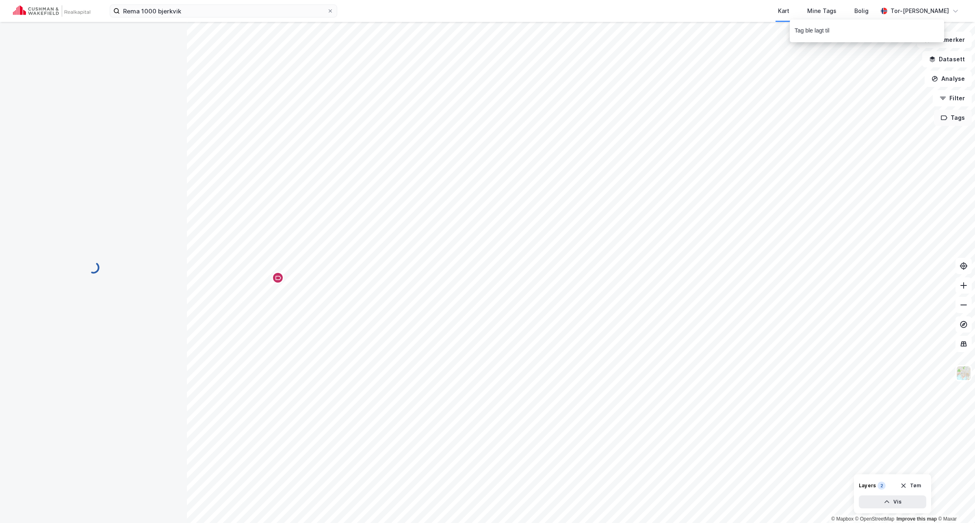
click at [952, 117] on button "Tags" at bounding box center [953, 118] width 38 height 16
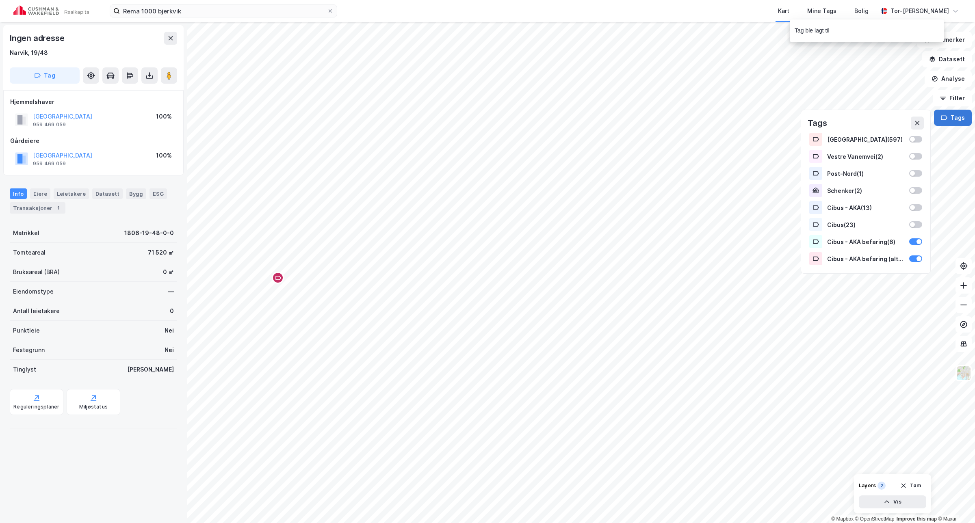
click at [965, 116] on button "Tags" at bounding box center [953, 118] width 38 height 16
